Goal: Transaction & Acquisition: Purchase product/service

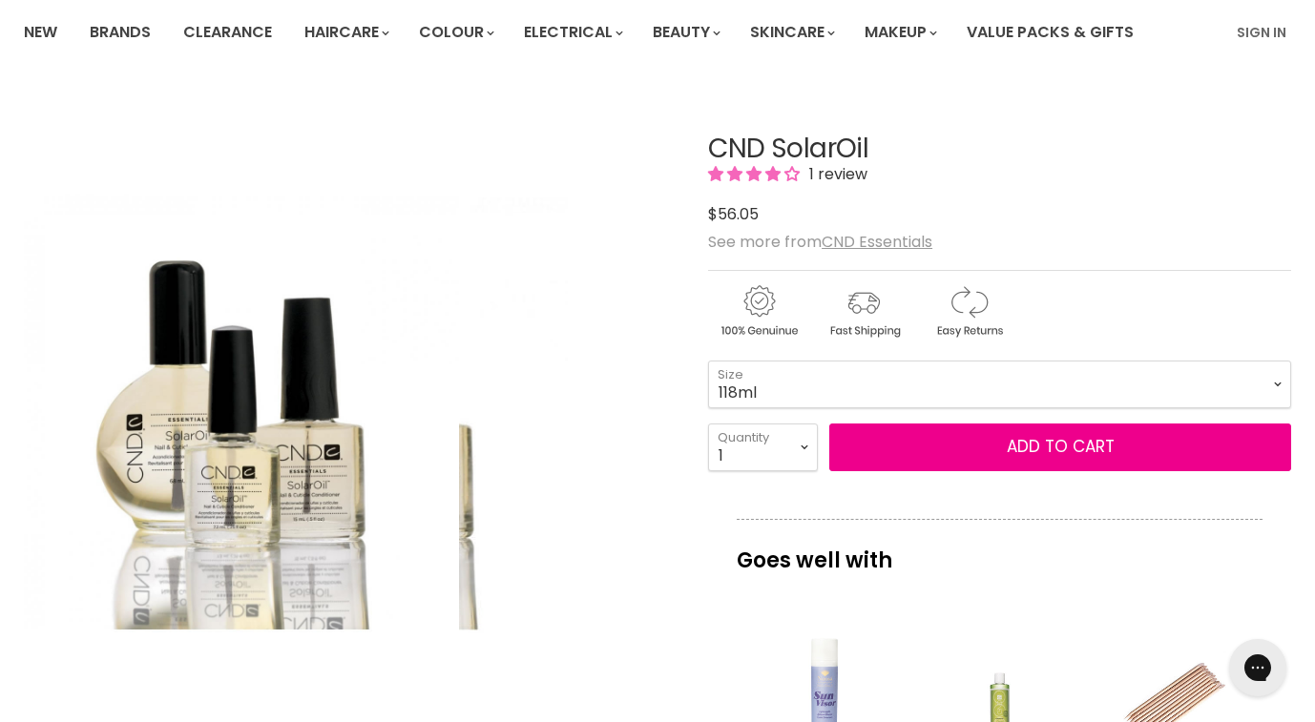
click at [551, 389] on img "CND SolarOil image. Click or Scroll to Zoom." at bounding box center [350, 413] width 435 height 653
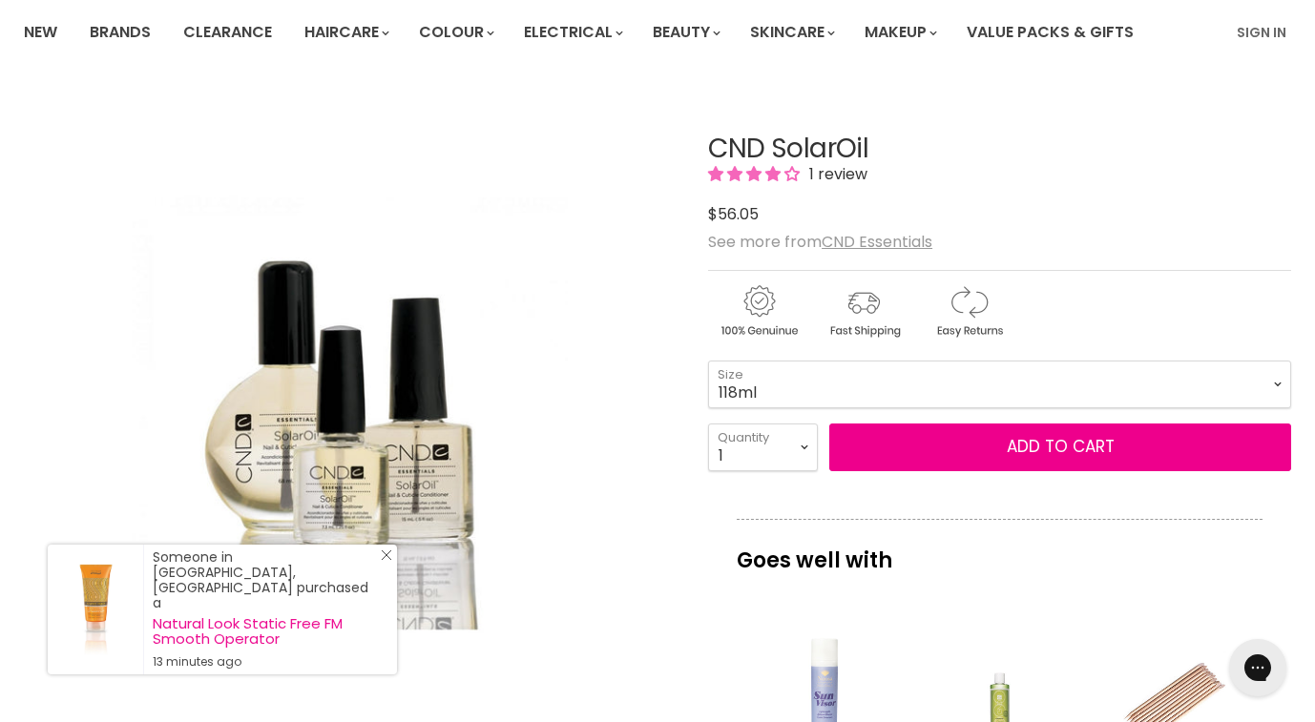
click at [387, 560] on line "Close Icon" at bounding box center [387, 556] width 10 height 10
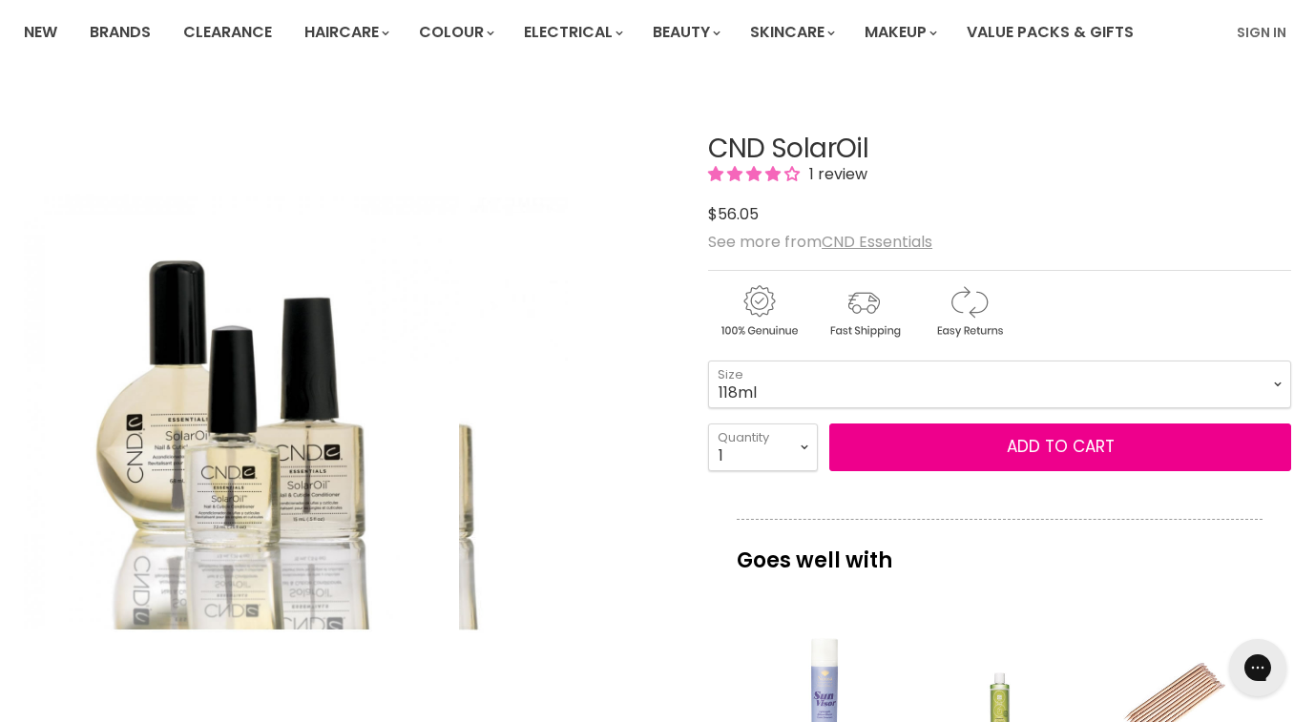
click at [180, 471] on img "CND SolarOil image. Click or Scroll to Zoom." at bounding box center [241, 412] width 435 height 653
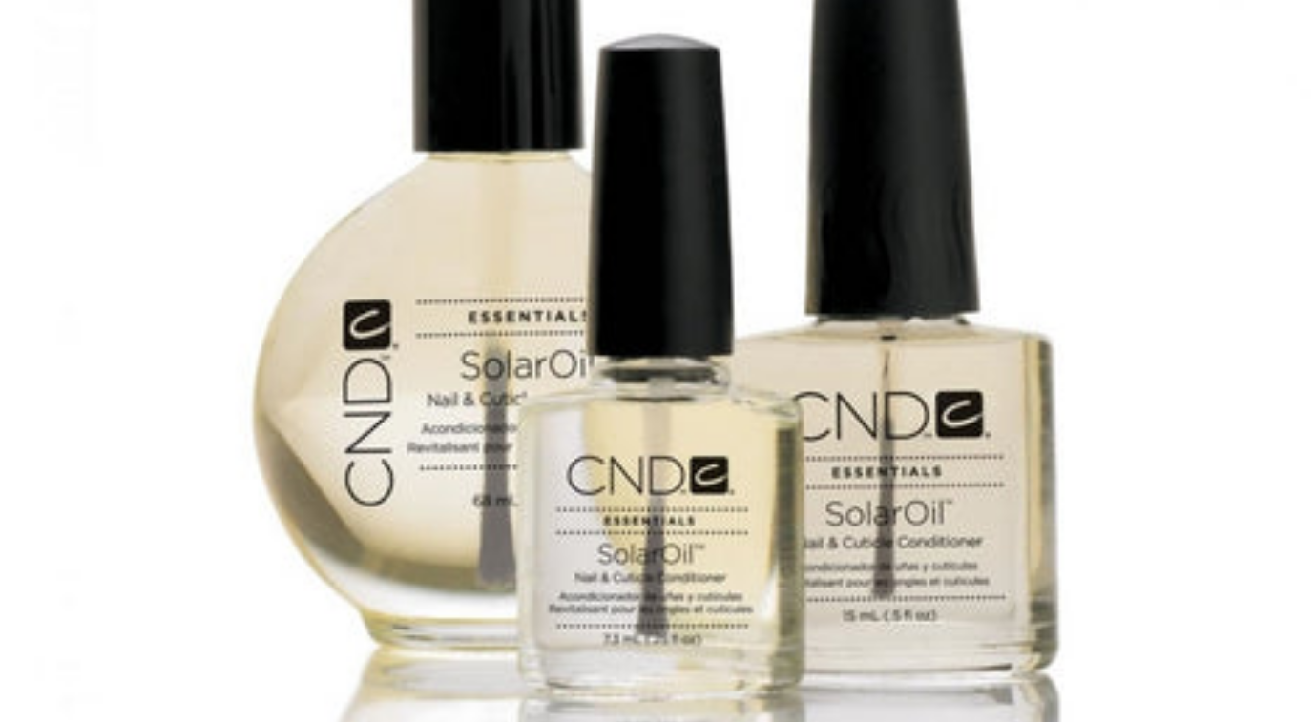
scroll to position [144, 0]
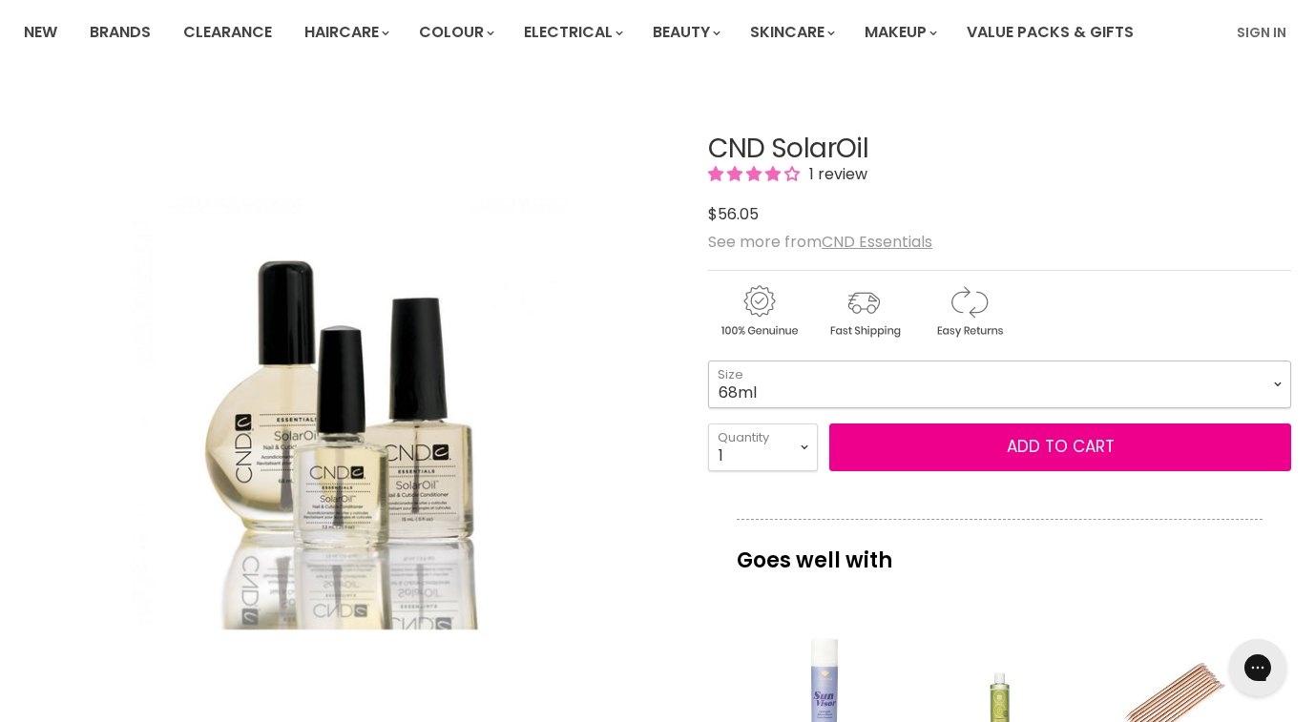
select select "68ml"
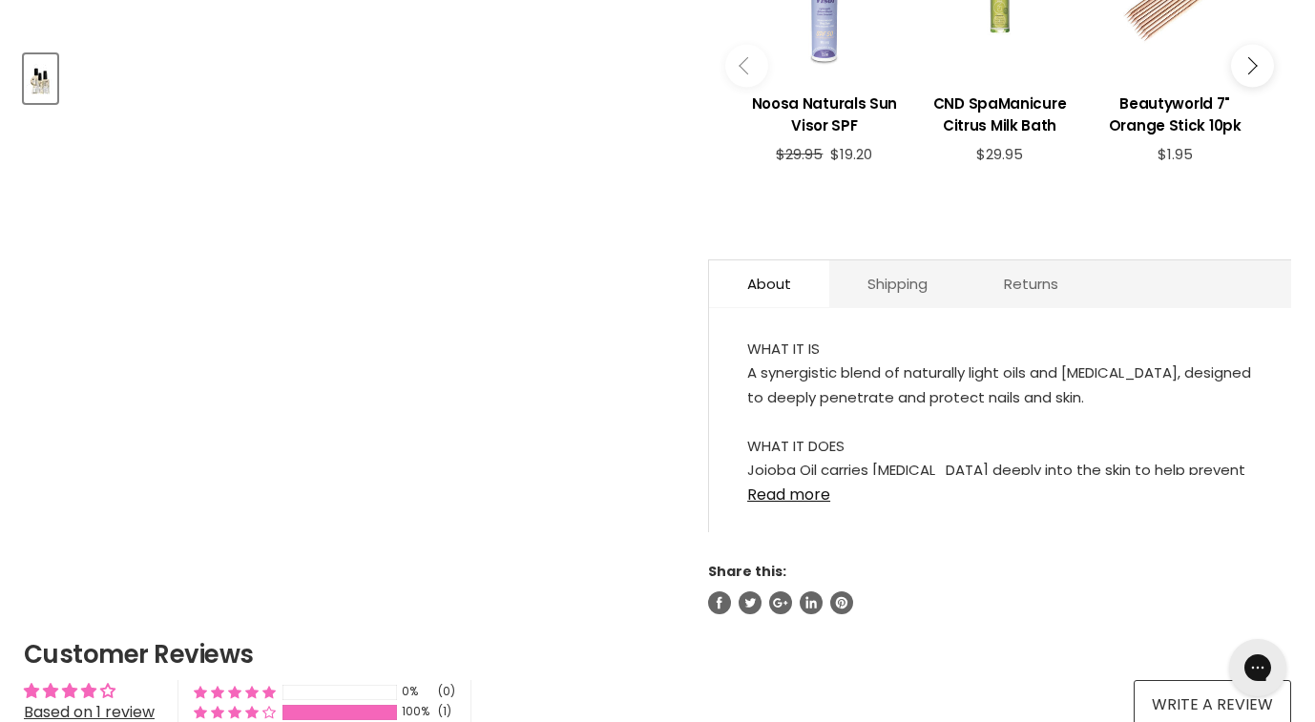
scroll to position [846, 0]
click at [809, 489] on link "Read more" at bounding box center [1000, 490] width 506 height 29
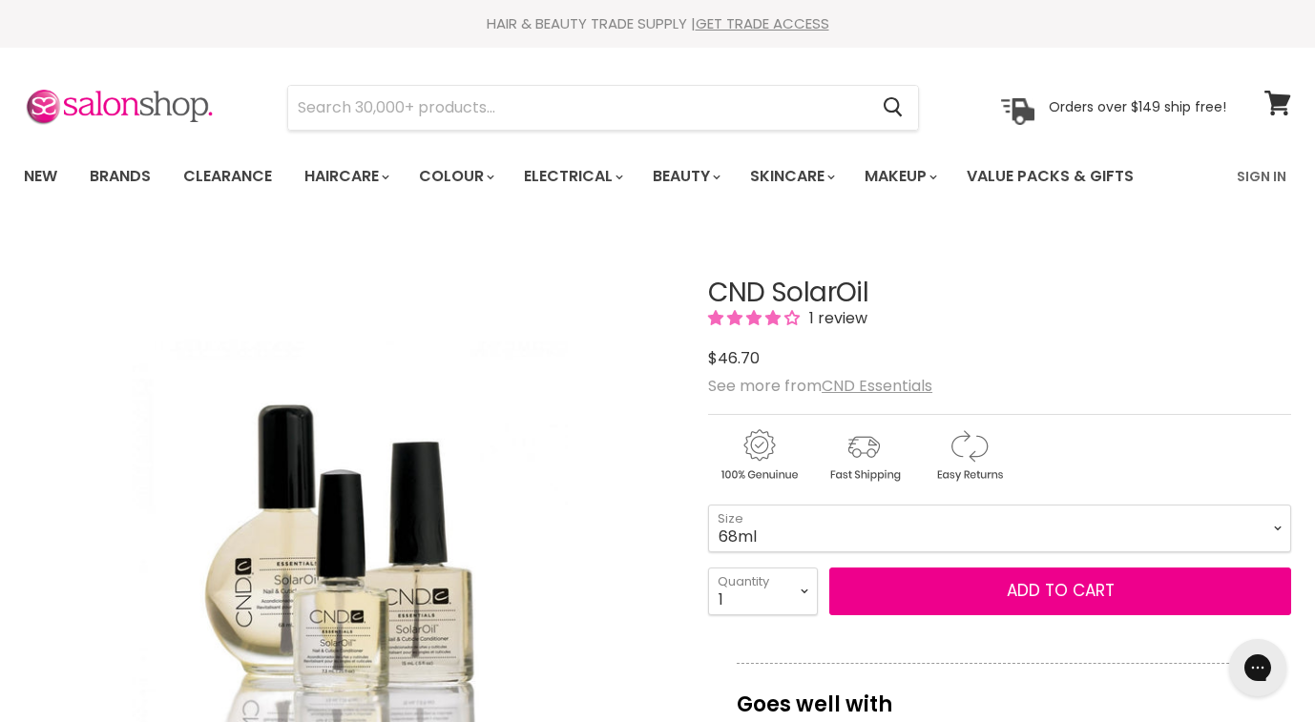
scroll to position [0, 0]
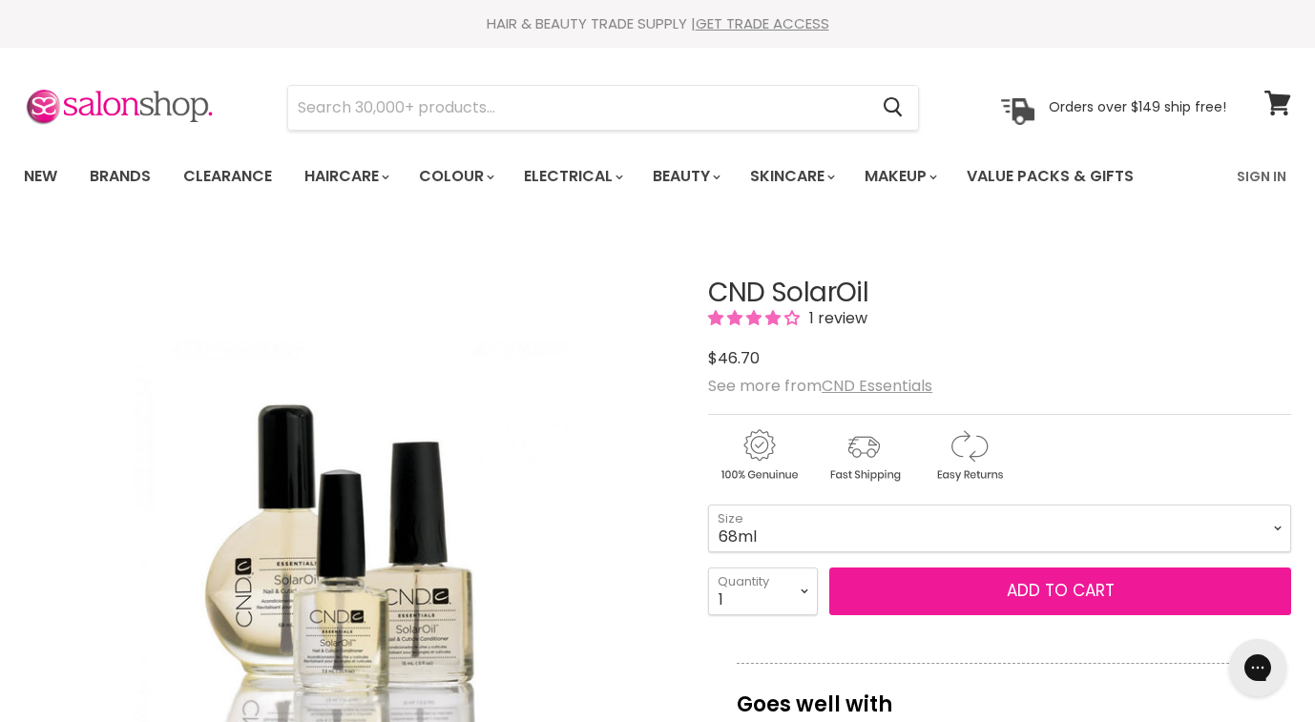
click at [1107, 589] on button "Add to cart" at bounding box center [1060, 592] width 462 height 48
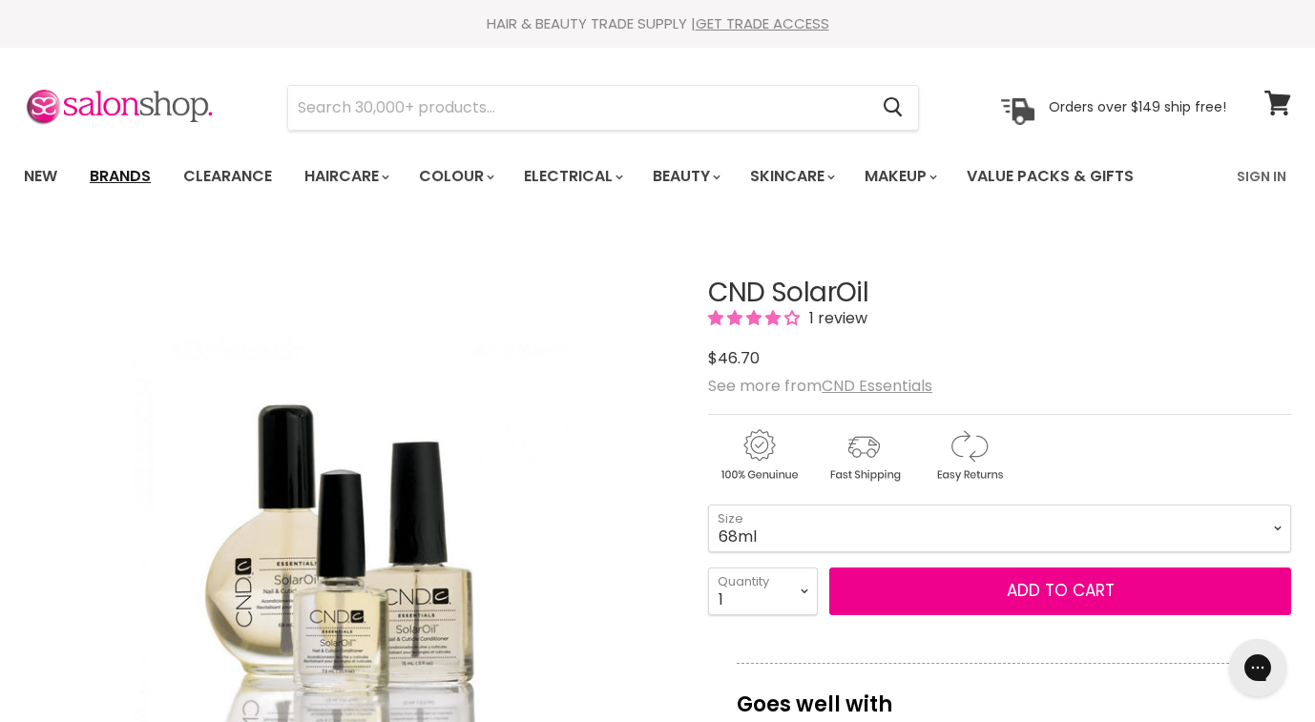
click at [141, 171] on link "Brands" at bounding box center [120, 176] width 90 height 40
click at [1281, 104] on icon at bounding box center [1277, 103] width 26 height 25
select select "68ml"
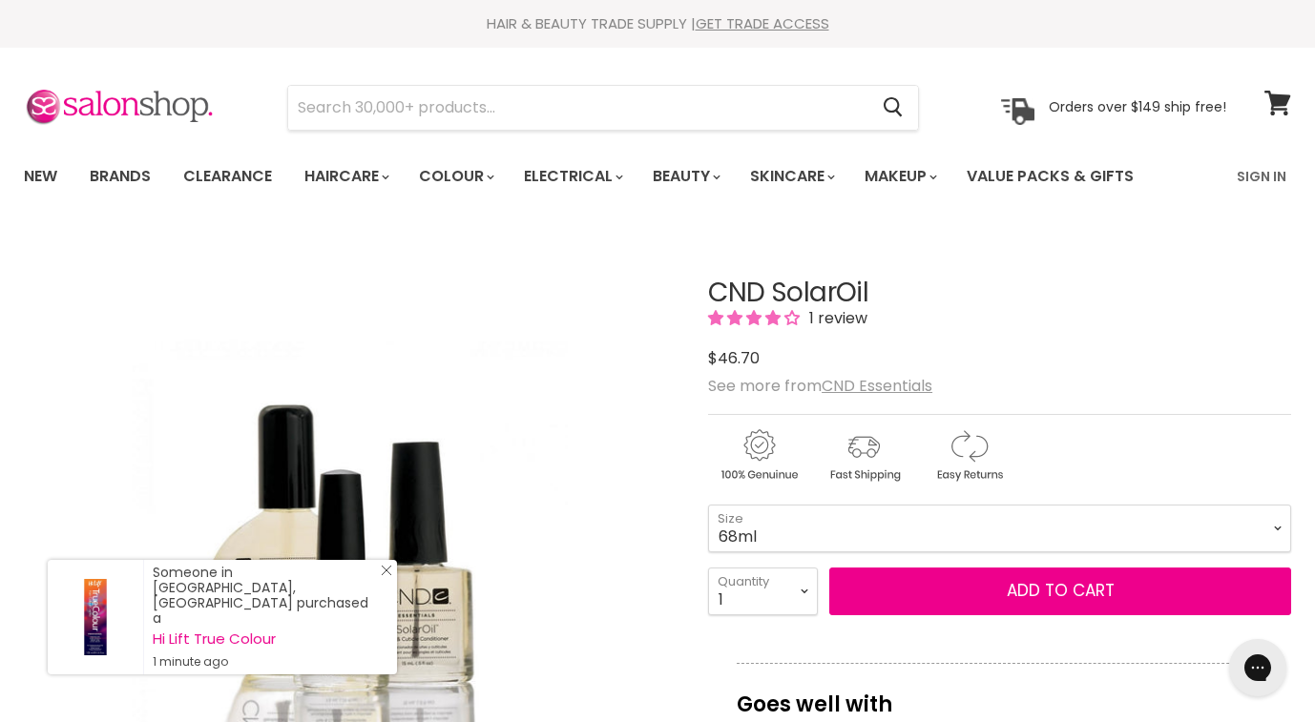
click at [387, 575] on line "Close Icon" at bounding box center [387, 571] width 10 height 10
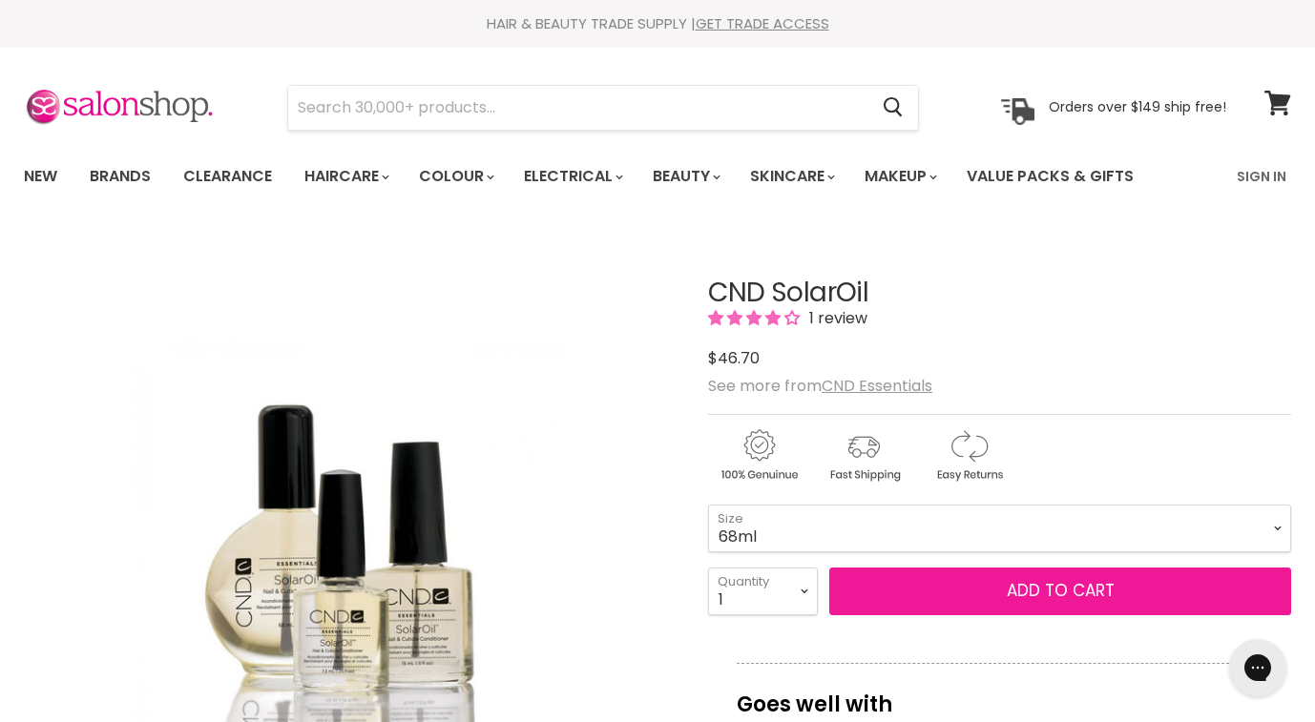
click at [987, 590] on button "Add to cart" at bounding box center [1060, 592] width 462 height 48
click at [1065, 591] on button "Add to cart" at bounding box center [1060, 592] width 462 height 48
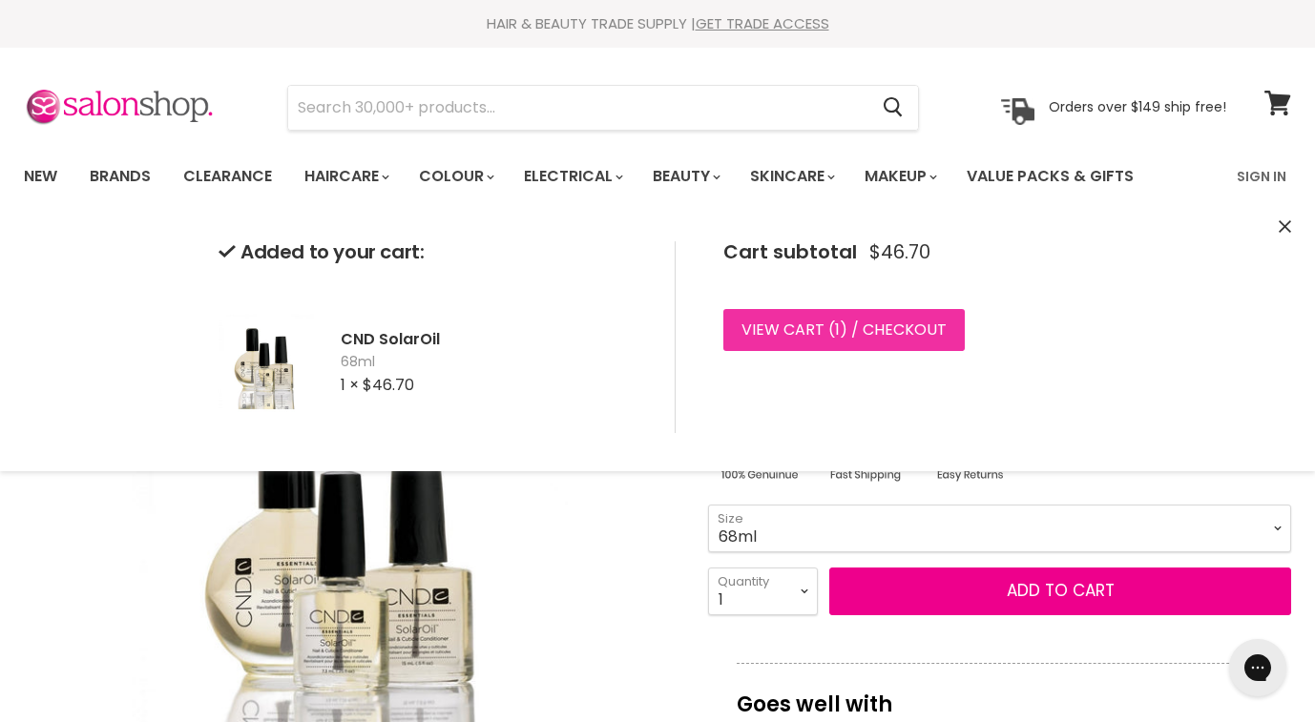
click at [769, 326] on link "View cart ( 1 ) / Checkout" at bounding box center [843, 330] width 241 height 42
